Goal: Task Accomplishment & Management: Manage account settings

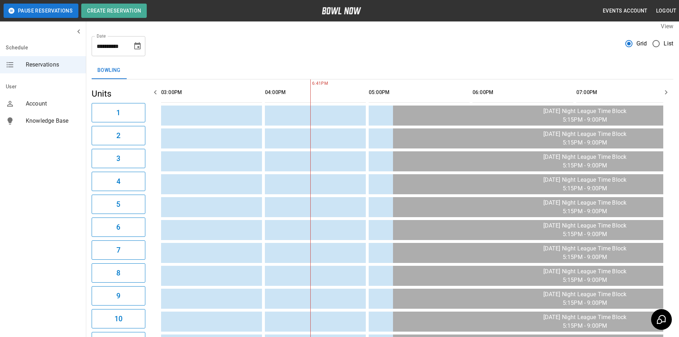
scroll to position [0, 104]
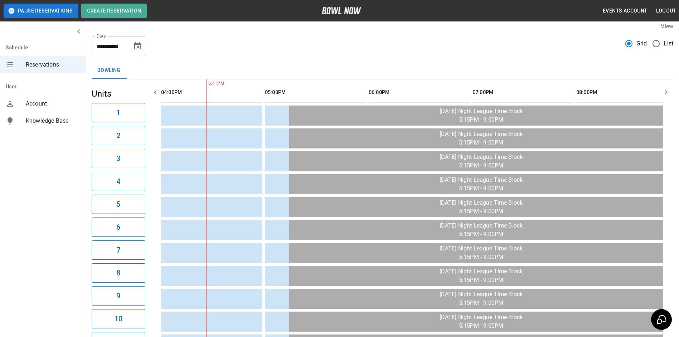
click at [135, 45] on icon "Choose date, selected date is Sep 4, 2025" at bounding box center [137, 45] width 6 height 7
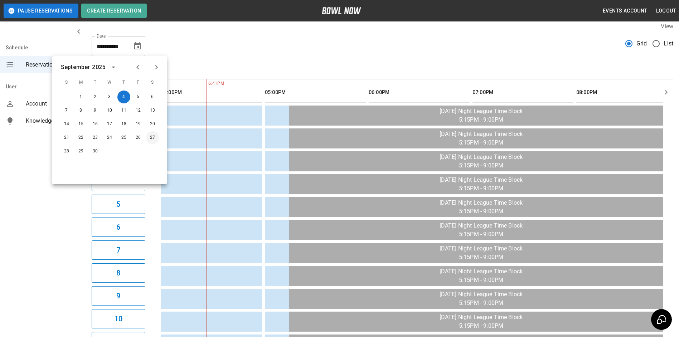
click at [153, 138] on button "27" at bounding box center [152, 137] width 13 height 13
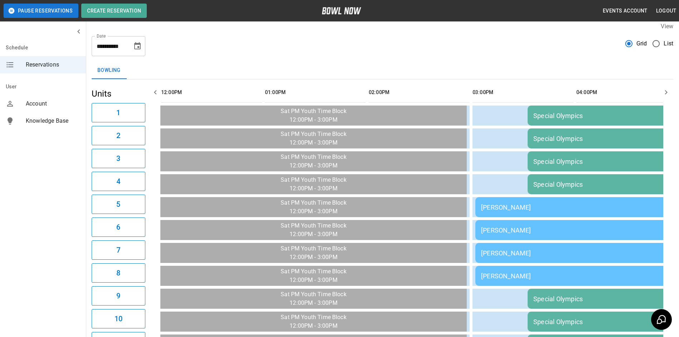
scroll to position [0, 727]
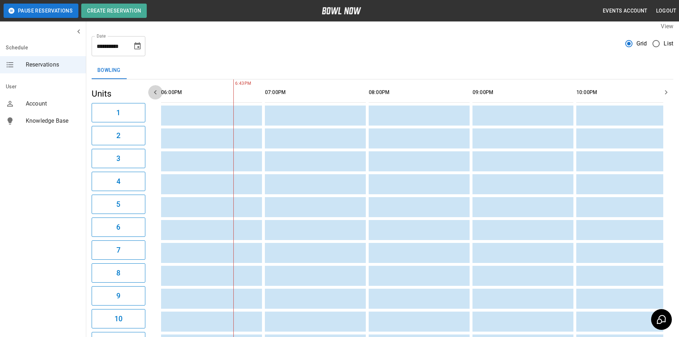
click at [155, 91] on icon "button" at bounding box center [155, 92] width 9 height 9
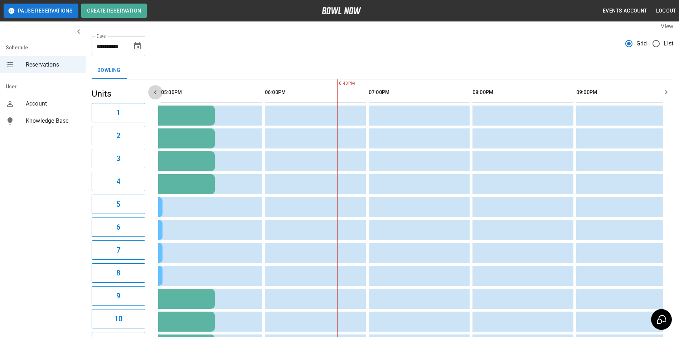
click at [155, 91] on icon "button" at bounding box center [155, 92] width 9 height 9
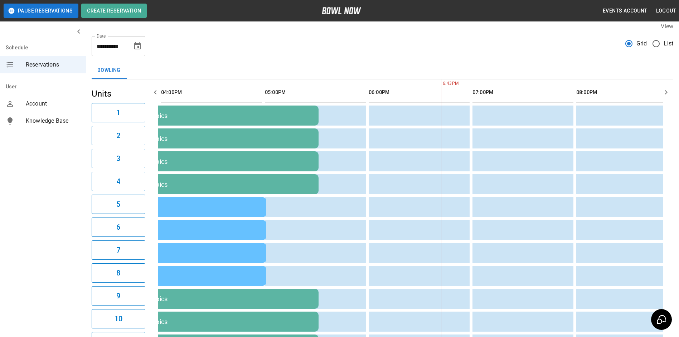
click at [155, 91] on icon "button" at bounding box center [155, 92] width 9 height 9
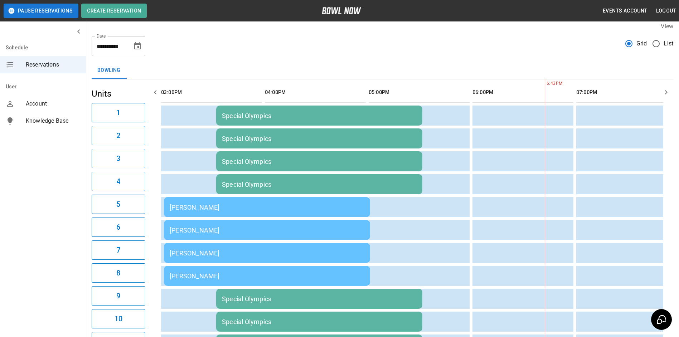
click at [155, 91] on icon "button" at bounding box center [155, 92] width 9 height 9
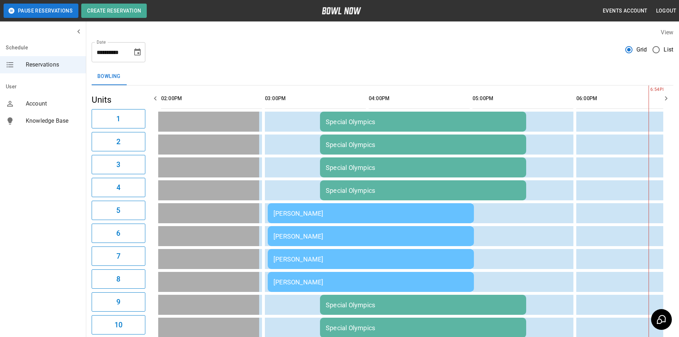
scroll to position [0, 0]
click at [136, 52] on icon "Choose date, selected date is Sep 27, 2025" at bounding box center [137, 52] width 9 height 9
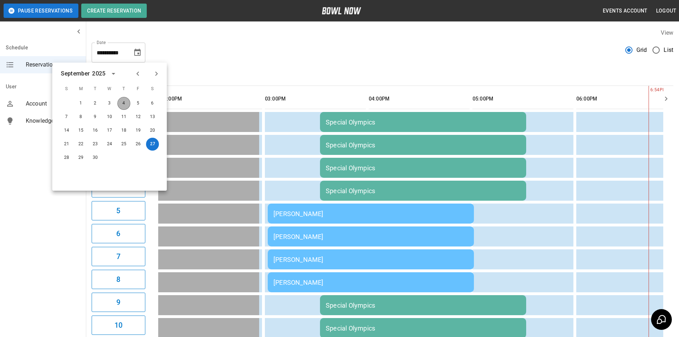
click at [122, 102] on button "4" at bounding box center [123, 103] width 13 height 13
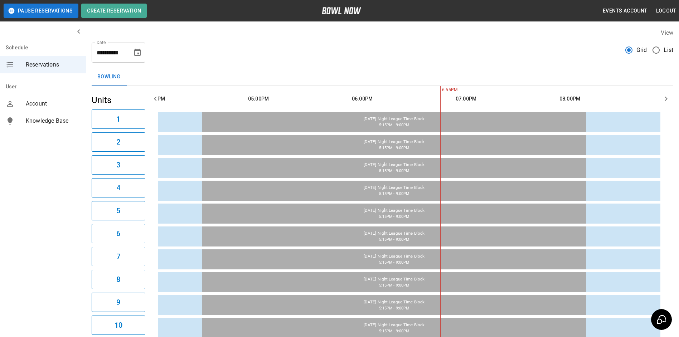
scroll to position [0, 125]
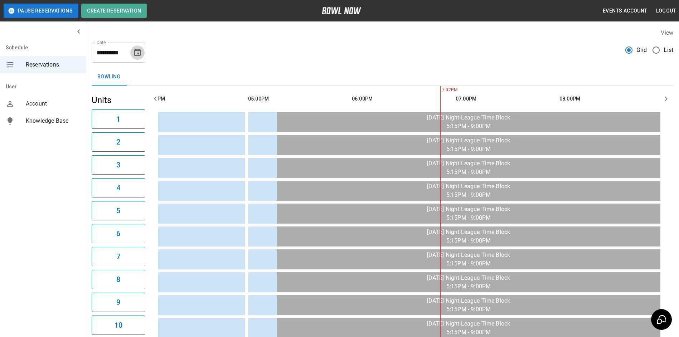
click at [132, 52] on button "Choose date, selected date is Sep 4, 2025" at bounding box center [137, 52] width 14 height 14
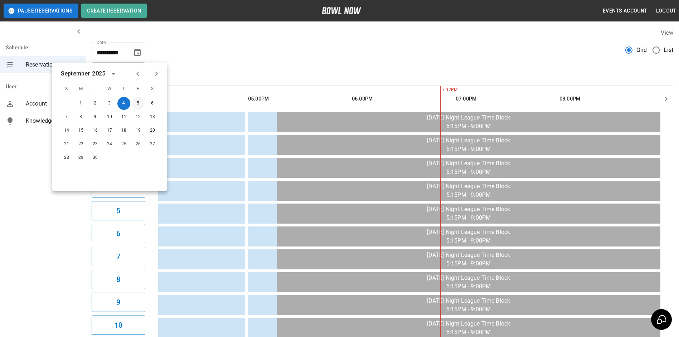
click at [137, 106] on button "5" at bounding box center [138, 103] width 13 height 13
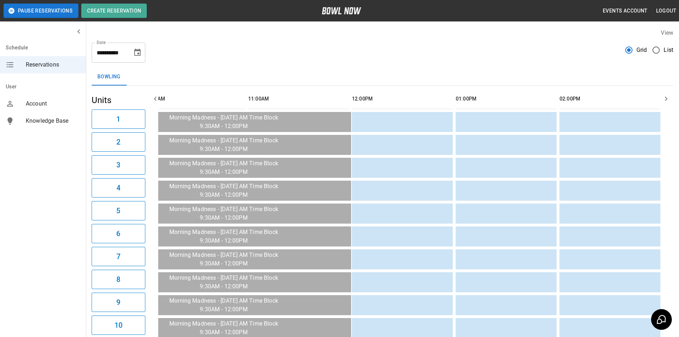
scroll to position [0, 1038]
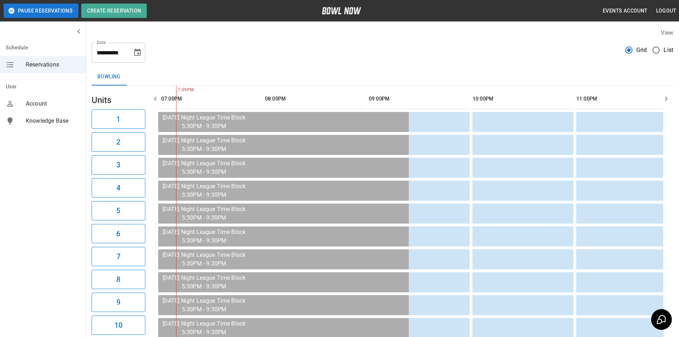
click at [134, 51] on icon "Choose date, selected date is Sep 5, 2025" at bounding box center [137, 52] width 9 height 9
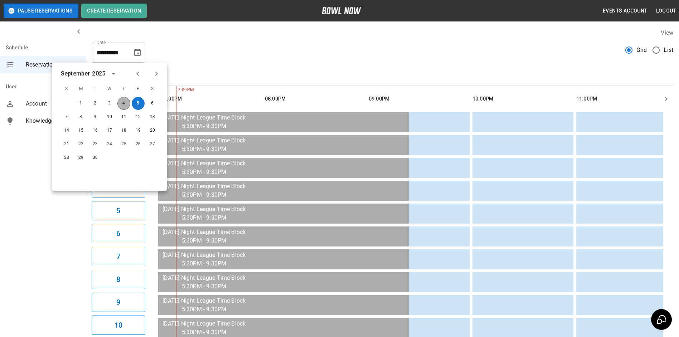
click at [120, 103] on button "4" at bounding box center [123, 103] width 13 height 13
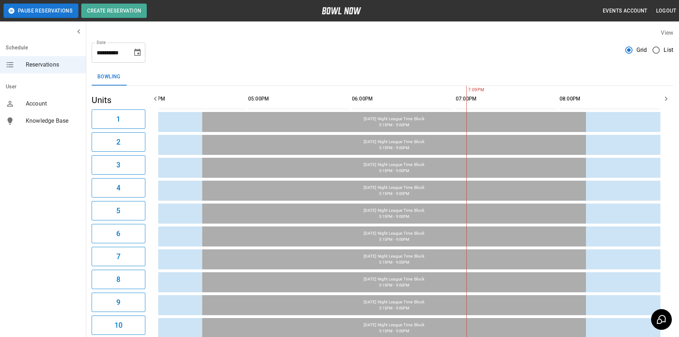
scroll to position [0, 125]
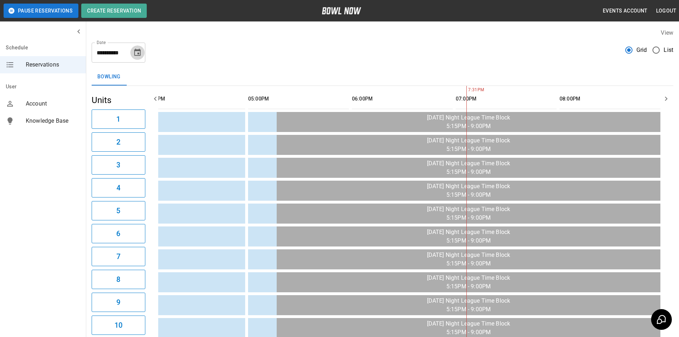
click at [138, 49] on icon "Choose date, selected date is Sep 4, 2025" at bounding box center [137, 52] width 9 height 9
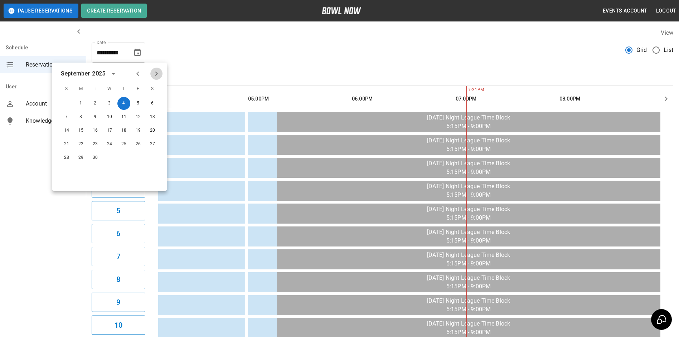
click at [154, 72] on icon "Next month" at bounding box center [156, 73] width 9 height 9
click at [68, 117] on button "5" at bounding box center [66, 117] width 13 height 13
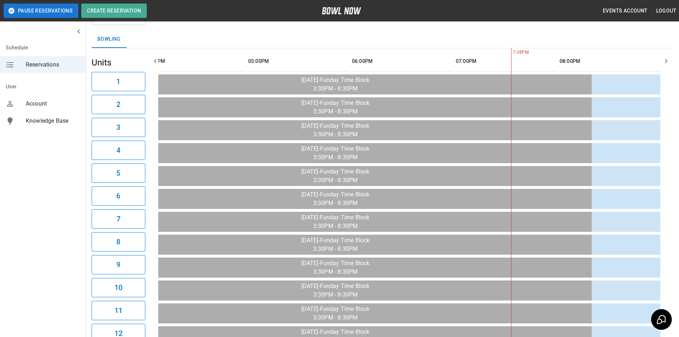
scroll to position [0, 0]
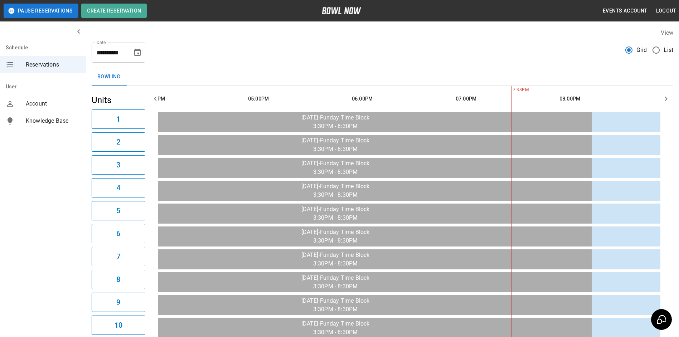
click at [153, 97] on icon "button" at bounding box center [155, 98] width 9 height 9
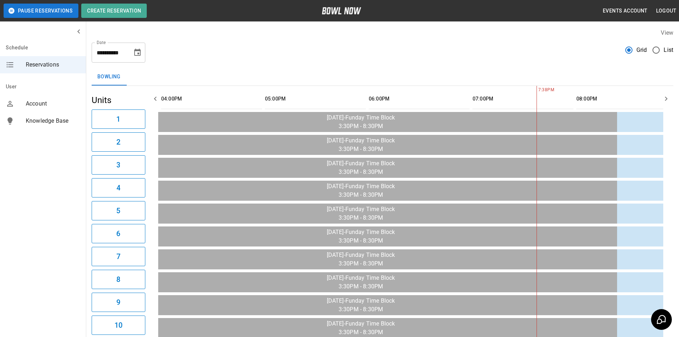
click at [153, 97] on icon "button" at bounding box center [155, 98] width 9 height 9
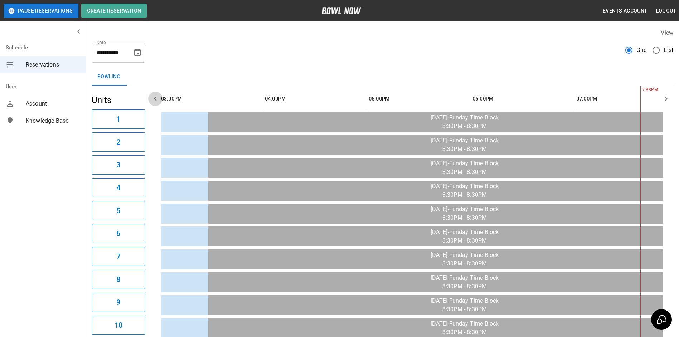
click at [153, 97] on icon "button" at bounding box center [155, 98] width 9 height 9
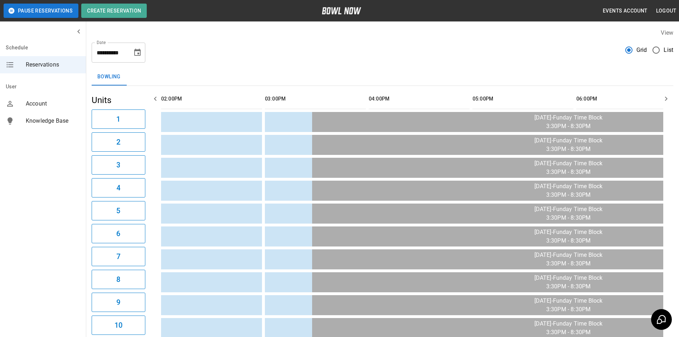
click at [153, 97] on icon "button" at bounding box center [155, 98] width 9 height 9
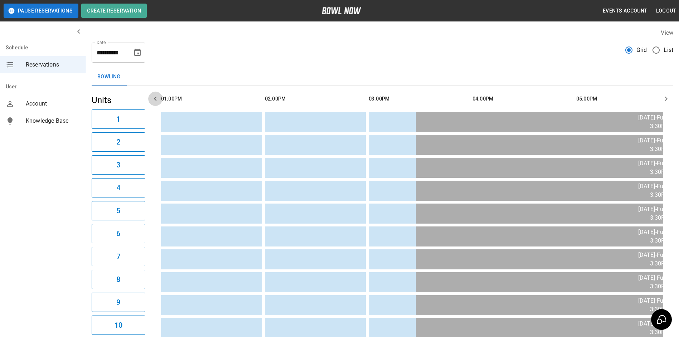
click at [153, 97] on icon "button" at bounding box center [155, 98] width 9 height 9
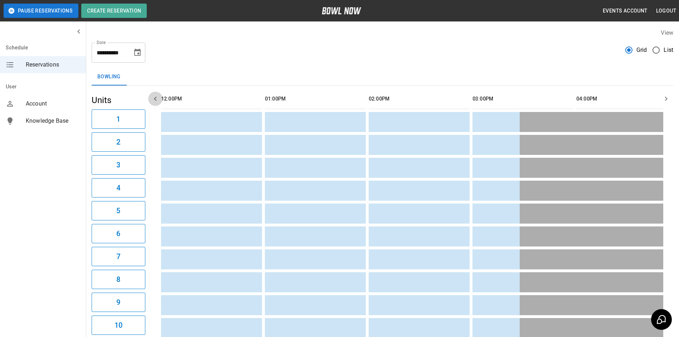
click at [153, 97] on icon "button" at bounding box center [155, 98] width 9 height 9
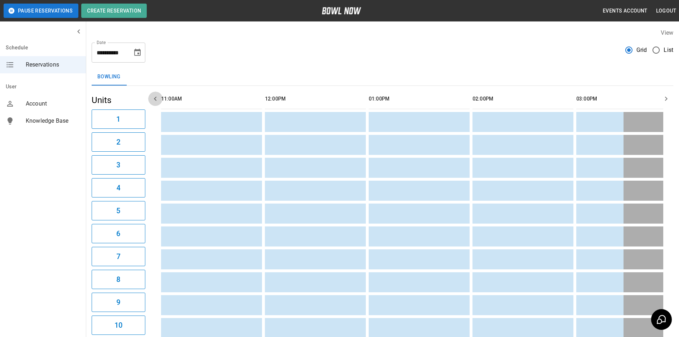
click at [153, 97] on icon "button" at bounding box center [155, 98] width 9 height 9
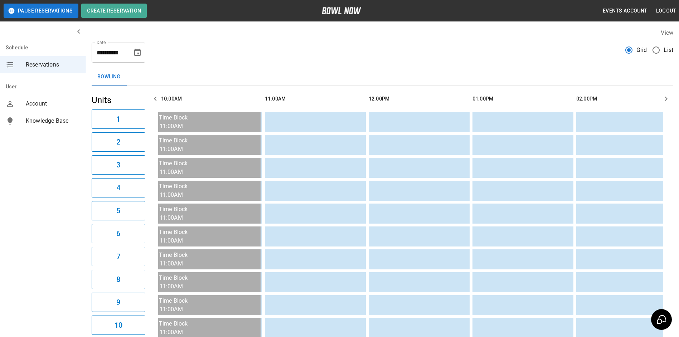
click at [153, 97] on icon "button" at bounding box center [155, 98] width 9 height 9
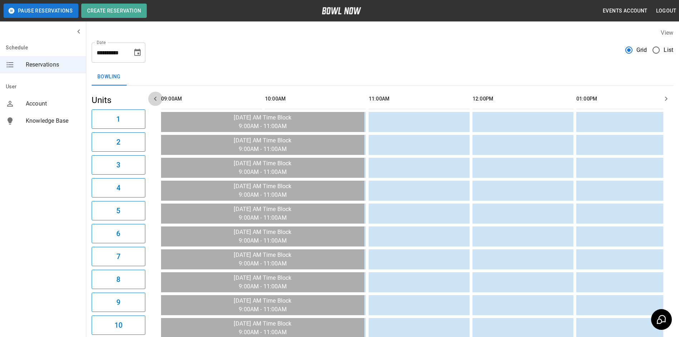
click at [153, 97] on icon "button" at bounding box center [155, 98] width 9 height 9
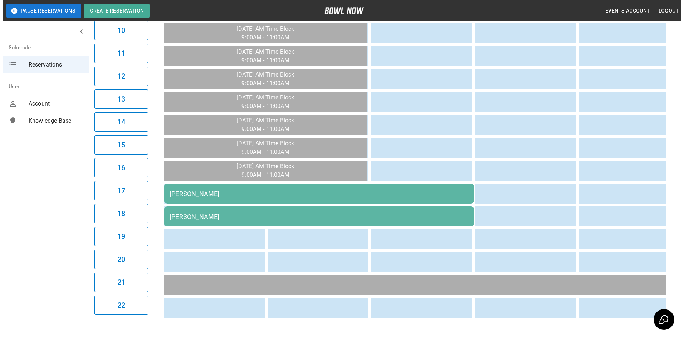
scroll to position [329, 0]
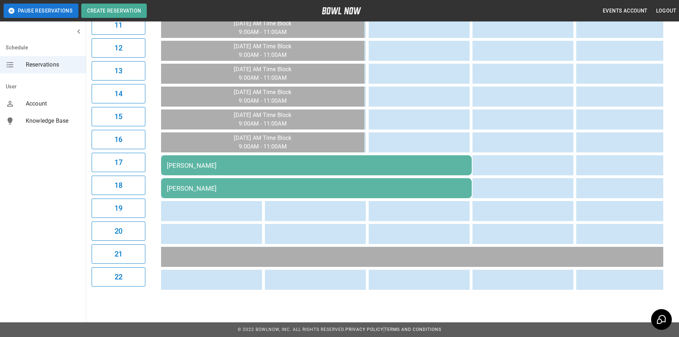
click at [213, 178] on td "[PERSON_NAME]" at bounding box center [316, 188] width 311 height 20
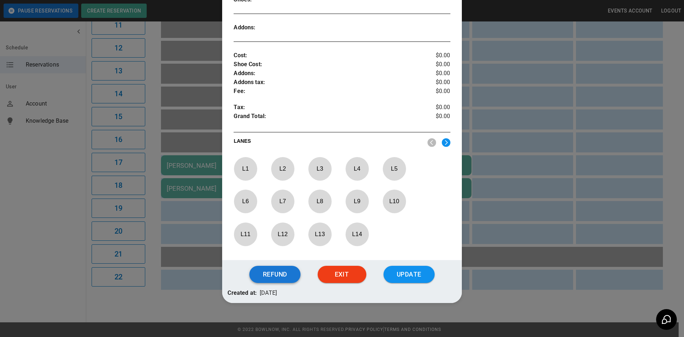
click at [284, 274] on button "Refund" at bounding box center [274, 274] width 51 height 17
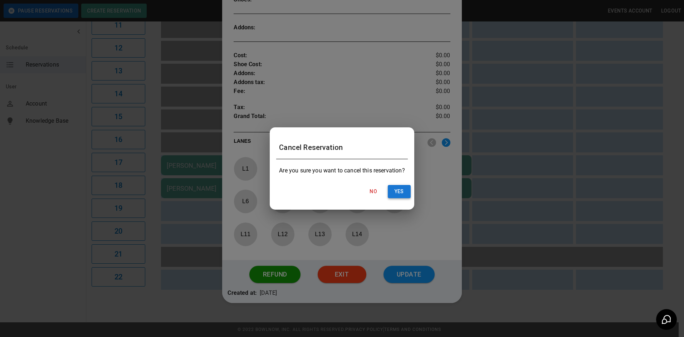
click at [398, 191] on button "Yes" at bounding box center [399, 191] width 23 height 13
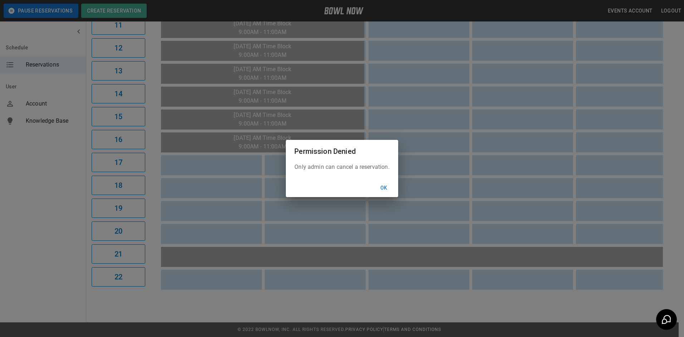
click at [387, 186] on button "Ok" at bounding box center [384, 187] width 23 height 13
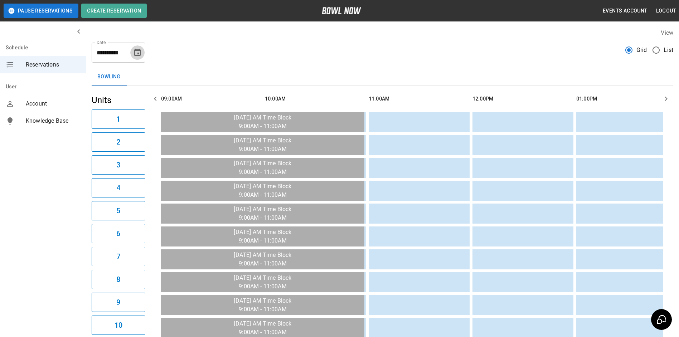
click at [139, 57] on button "Choose date, selected date is Oct 5, 2025" at bounding box center [137, 52] width 14 height 14
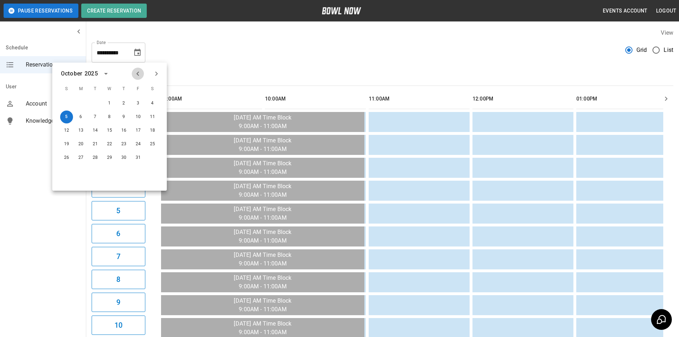
click at [141, 74] on icon "Previous month" at bounding box center [138, 73] width 9 height 9
click at [122, 102] on button "4" at bounding box center [123, 103] width 13 height 13
type input "**********"
